Goal: Task Accomplishment & Management: Use online tool/utility

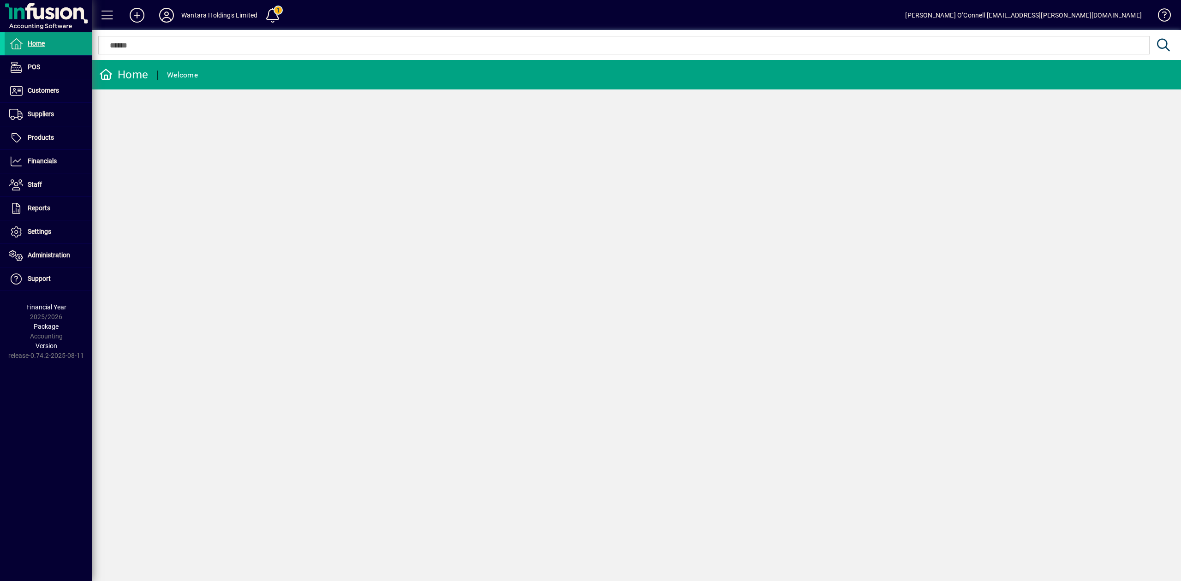
click at [218, 12] on div "Wantara Holdings Limited" at bounding box center [219, 15] width 76 height 15
click at [40, 161] on span "Financials" at bounding box center [42, 160] width 29 height 7
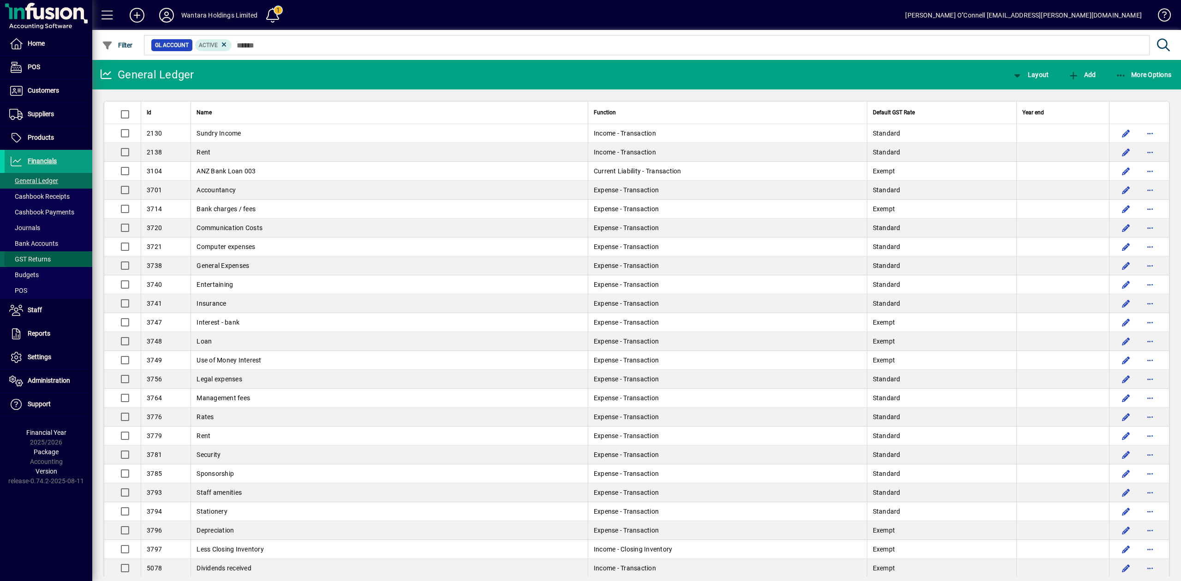
click at [32, 256] on span "GST Returns" at bounding box center [30, 259] width 42 height 7
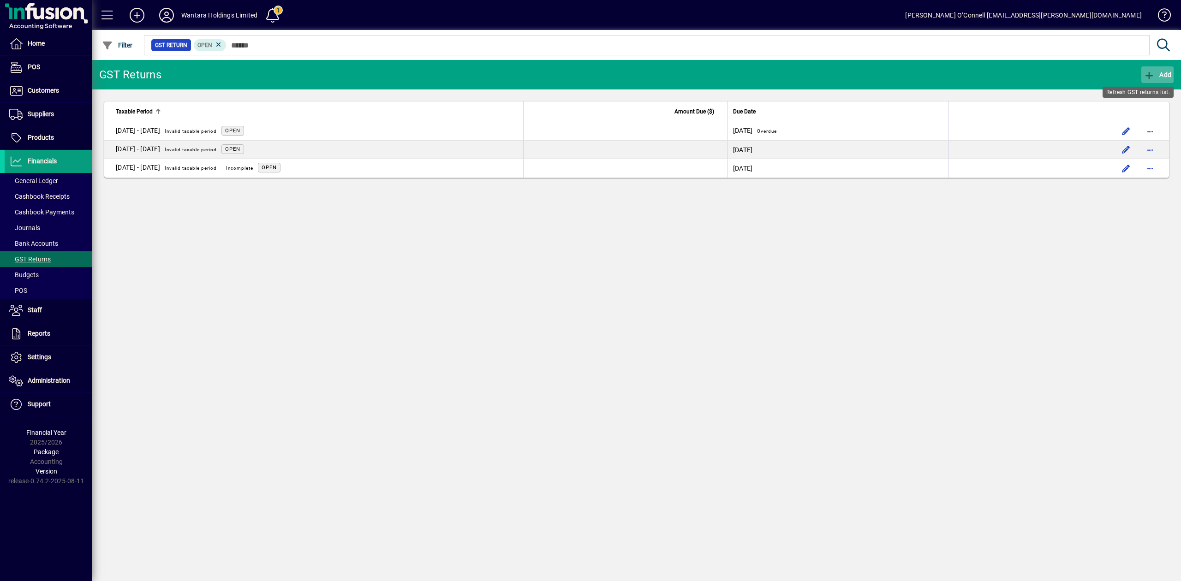
click at [1156, 73] on span "Add" at bounding box center [1157, 74] width 28 height 7
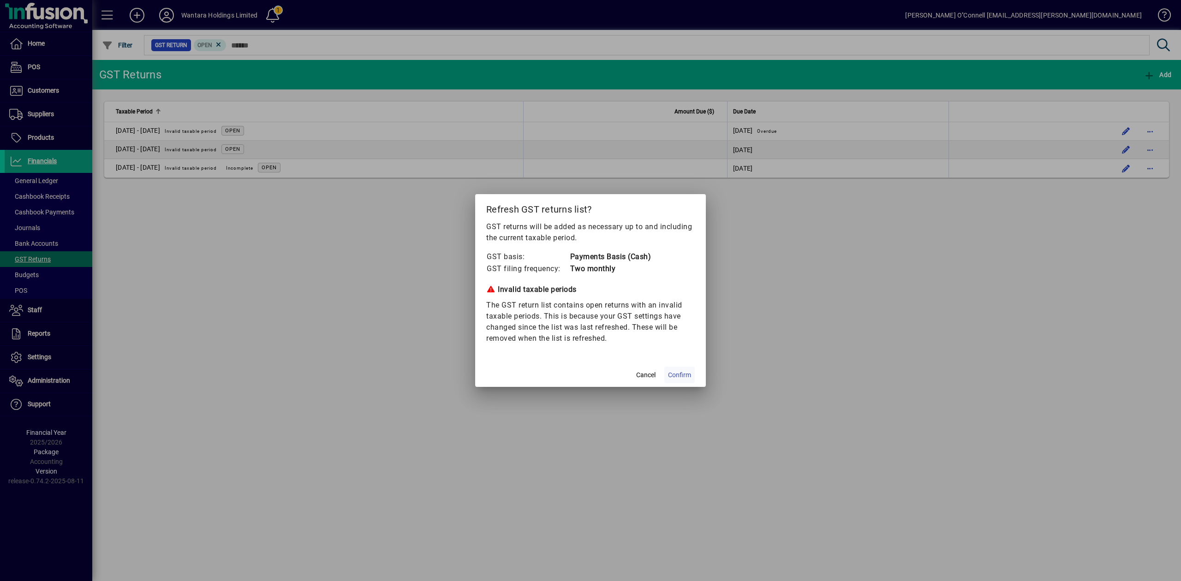
click at [674, 374] on span "Confirm" at bounding box center [679, 375] width 23 height 10
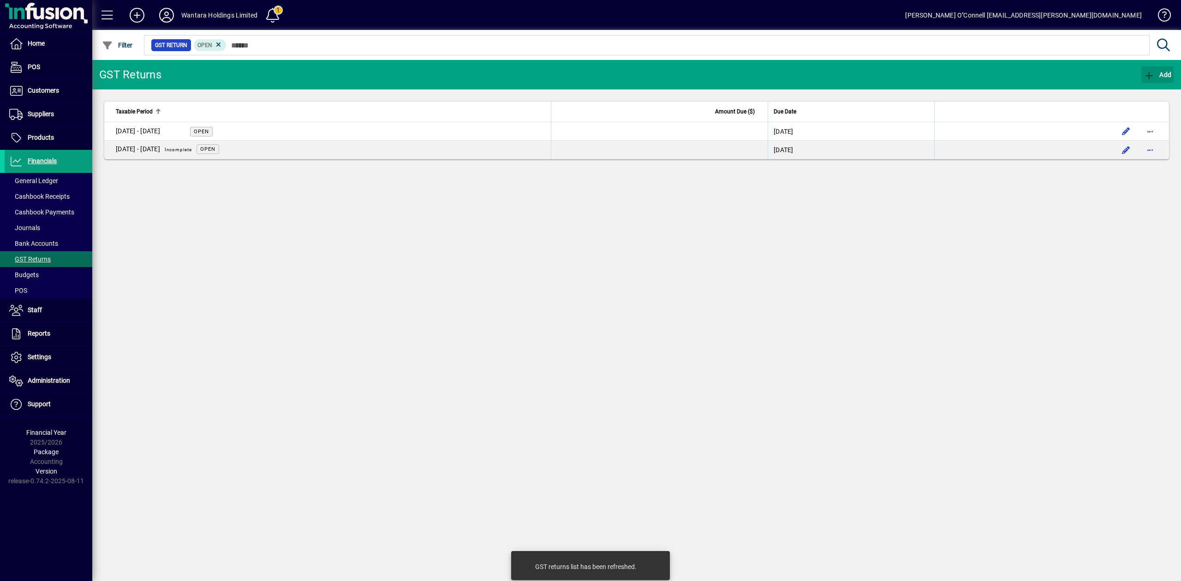
click at [444, 572] on div "GST Returns Add Taxable Period Amount Due ($) Due Date 01 Jul - 31 Aug 2025 Ope…" at bounding box center [636, 320] width 1088 height 521
click at [429, 279] on div "GST Returns Add Taxable Period Amount Due ($) Due Date 01 Jul - 31 Aug 2025 Ope…" at bounding box center [636, 320] width 1088 height 521
drag, startPoint x: 374, startPoint y: 306, endPoint x: 386, endPoint y: 316, distance: 15.4
click at [385, 318] on div "GST Returns Add Taxable Period Amount Due ($) Due Date 01 Jul - 31 Aug 2025 Ope…" at bounding box center [636, 320] width 1088 height 521
